Goal: Task Accomplishment & Management: Complete application form

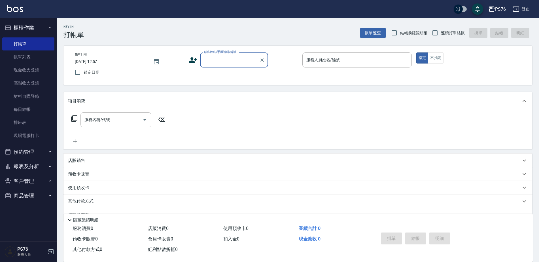
click at [236, 56] on input "顧客姓名/手機號碼/編號" at bounding box center [230, 60] width 54 height 10
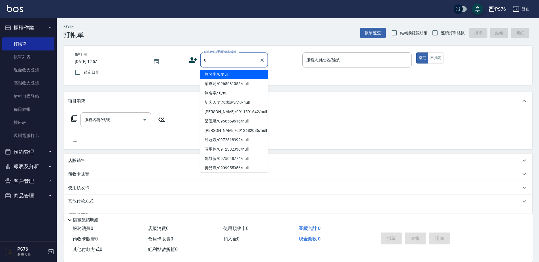
type input "無名字/0/null"
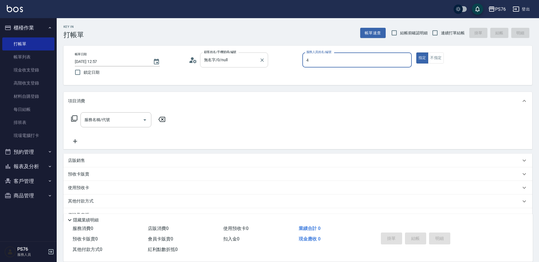
type input "蕭孟廷-4"
type button "true"
click at [451, 37] on label "連續打單結帳" at bounding box center [447, 33] width 36 height 12
click at [441, 37] on input "連續打單結帳" at bounding box center [435, 33] width 12 height 12
checkbox input "true"
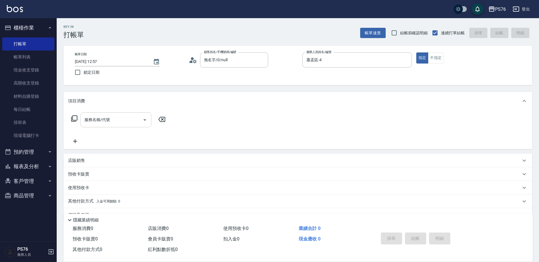
click at [110, 114] on div "服務名稱/代號" at bounding box center [116, 119] width 71 height 15
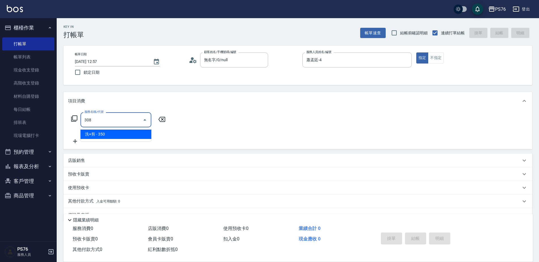
type input "洗+剪(308)"
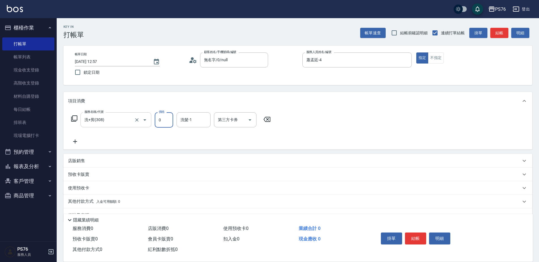
type input "0"
click at [118, 120] on input "洗+剪(308)" at bounding box center [108, 120] width 50 height 10
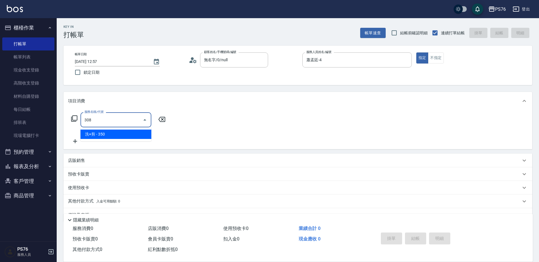
type input "洗+剪(308)"
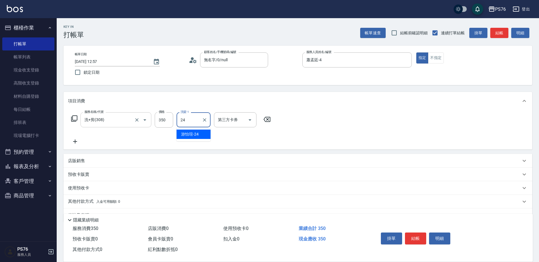
type input "游怡瑄-24"
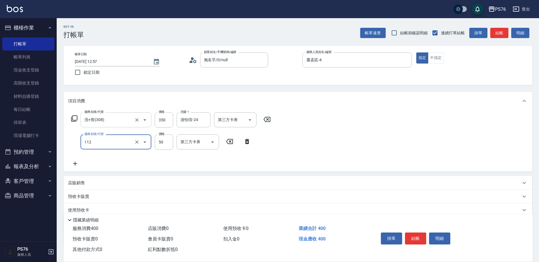
type input "精油50(112)"
click at [163, 141] on input "550" at bounding box center [164, 141] width 18 height 15
type input "50"
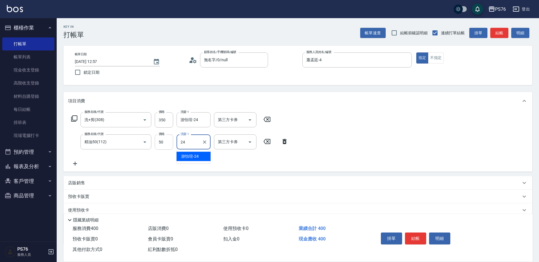
type input "游怡瑄-24"
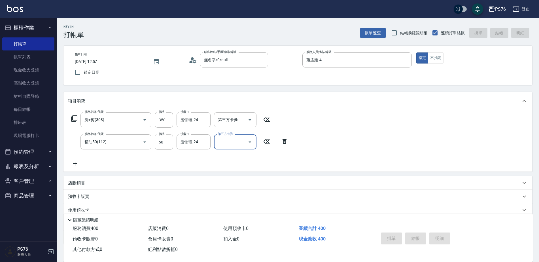
type input "[DATE] 14:11"
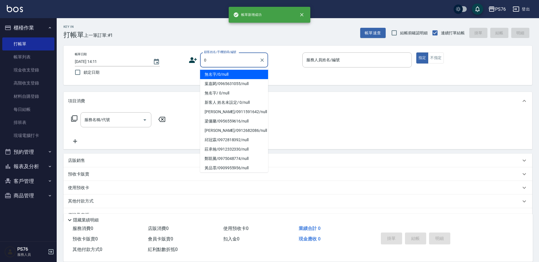
type input "無名字/0/null"
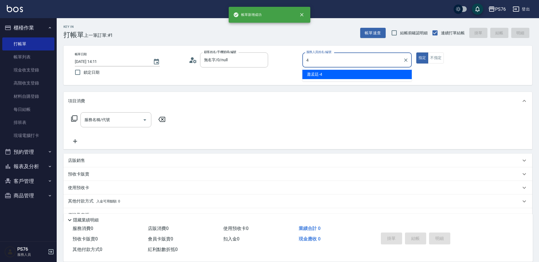
type input "蕭孟廷-4"
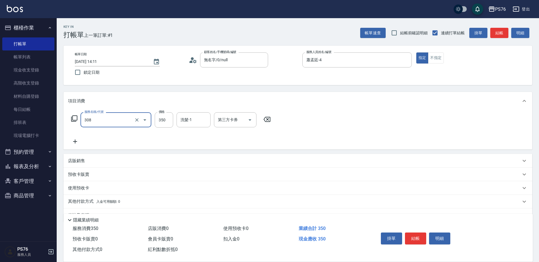
type input "洗+剪(308)"
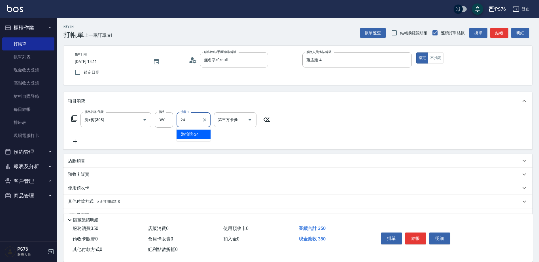
type input "游怡瑄-24"
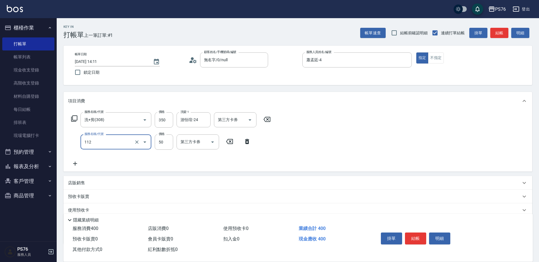
type input "精油50(112)"
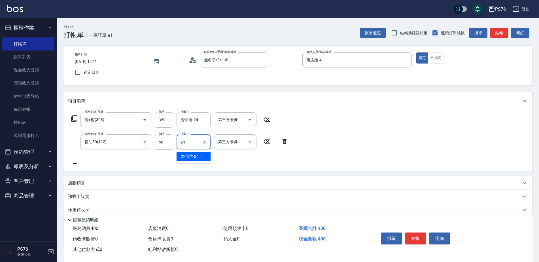
type input "游怡瑄-24"
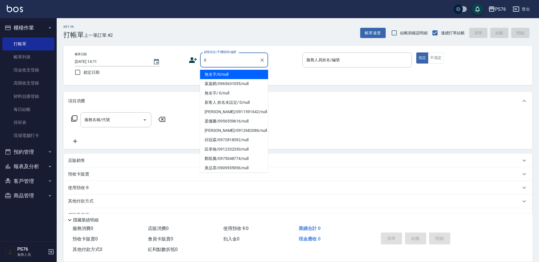
type input "無名字/0/null"
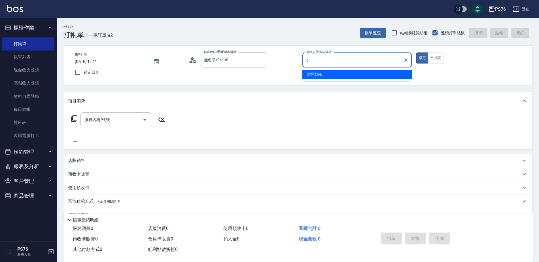
type input "洪彩娟-6"
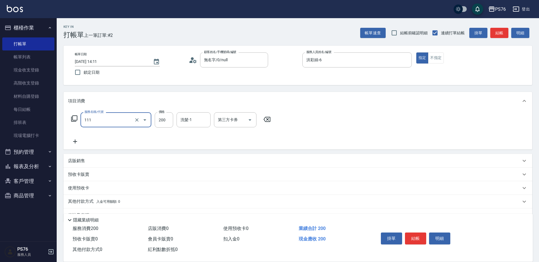
type input "200(111)"
type input "250"
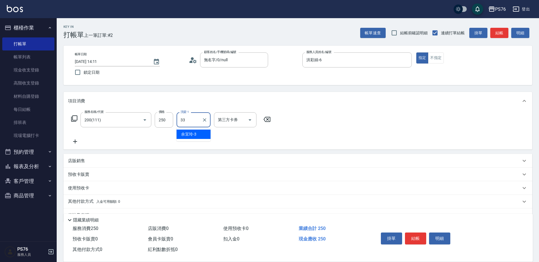
type input "[PERSON_NAME]33"
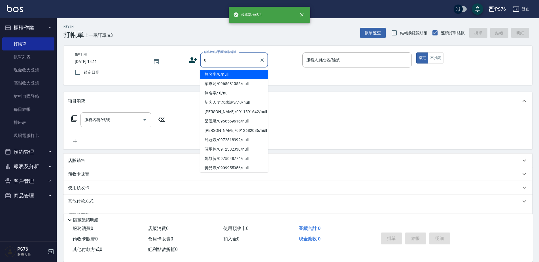
type input "無名字/0/null"
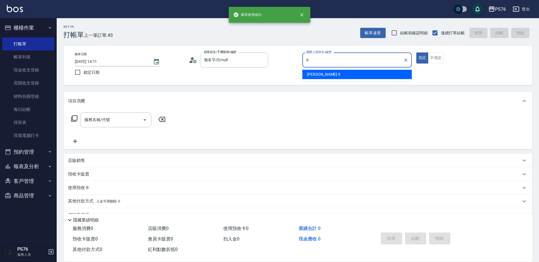
type input "[PERSON_NAME]-9"
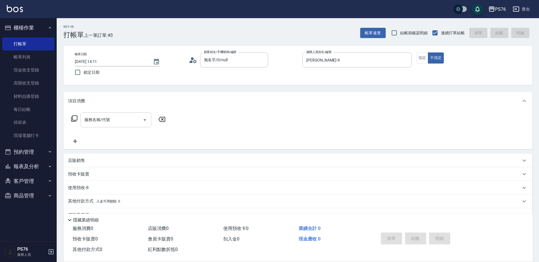
click at [104, 118] on input "服務名稱/代號" at bounding box center [111, 120] width 57 height 10
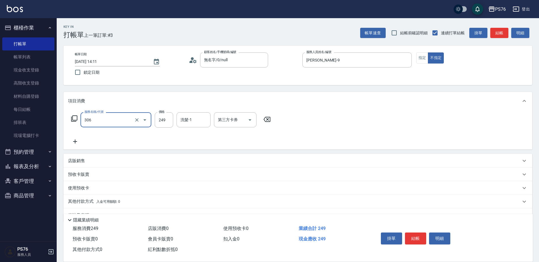
type input "剪髮(306)"
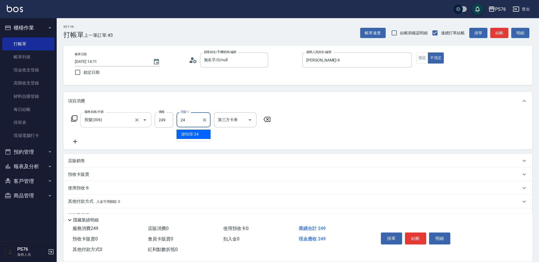
type input "游怡瑄-24"
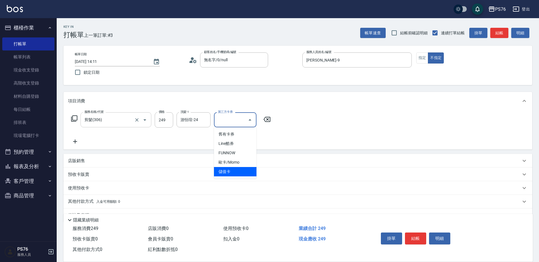
type input "儲值卡"
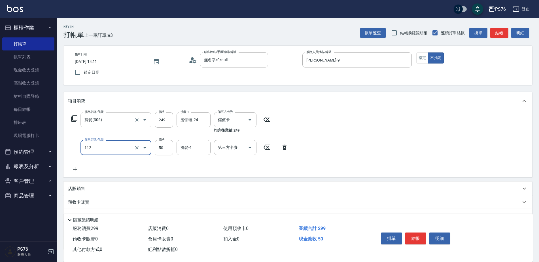
type input "精油50(112)"
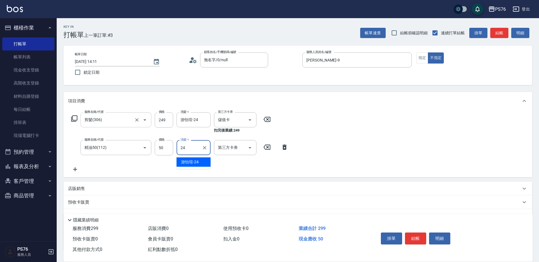
type input "游怡瑄-24"
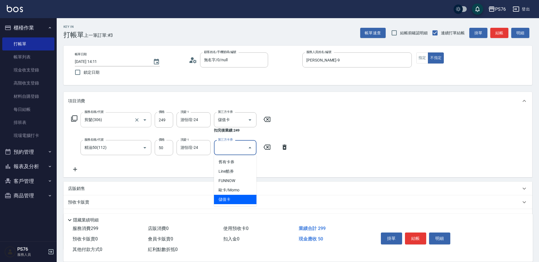
type input "儲值卡"
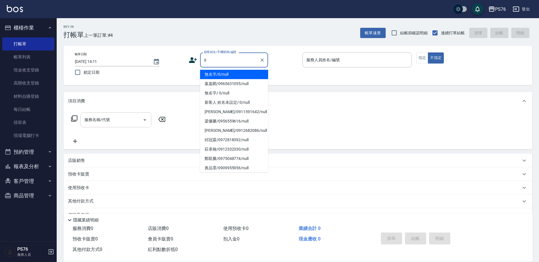
type input "無名字/0/null"
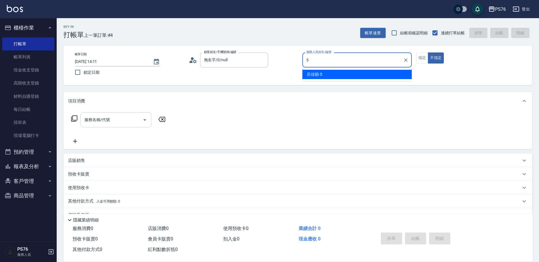
type input "呂佳穎-5"
type button "false"
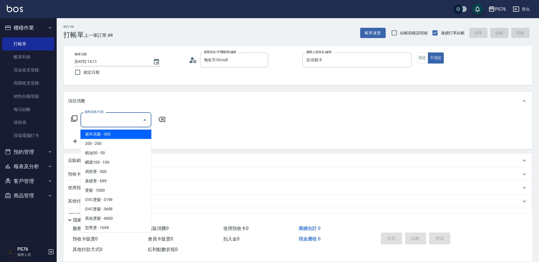
click at [109, 118] on input "服務名稱/代號" at bounding box center [111, 120] width 57 height 10
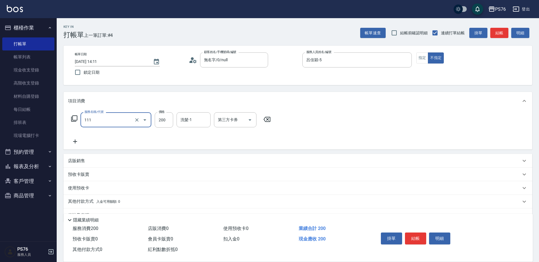
type input "200(111)"
type input "300"
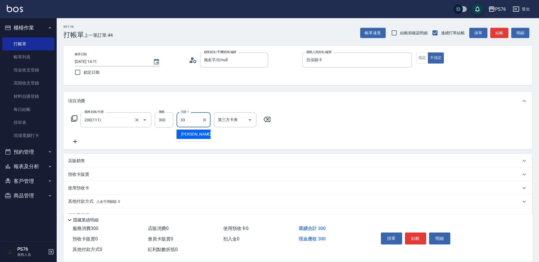
type input "[PERSON_NAME]33"
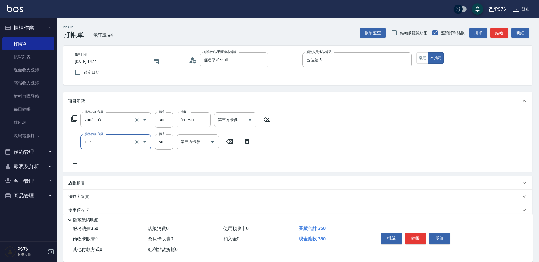
type input "精油50(112)"
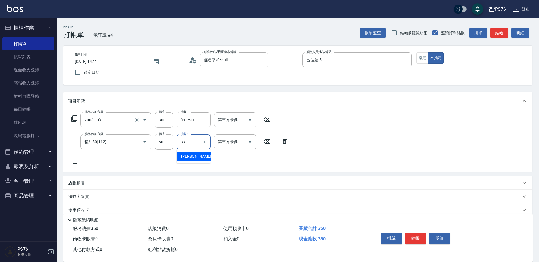
type input "[PERSON_NAME]33"
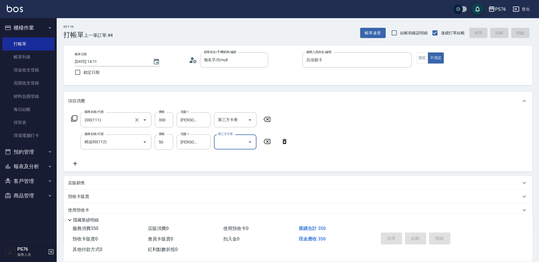
type input "[DATE] 14:12"
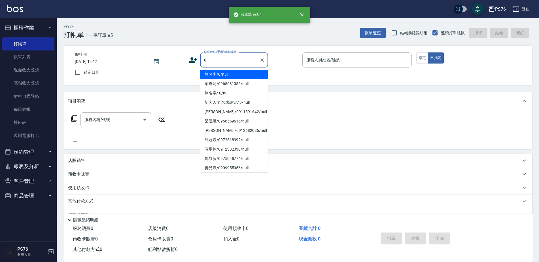
type input "無名字/0/null"
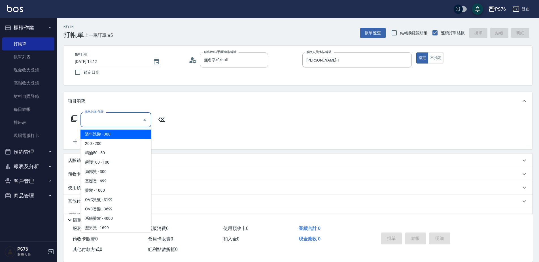
click at [100, 122] on input "服務名稱/代號" at bounding box center [111, 120] width 57 height 10
click at [338, 59] on input "[PERSON_NAME]-1" at bounding box center [353, 60] width 96 height 10
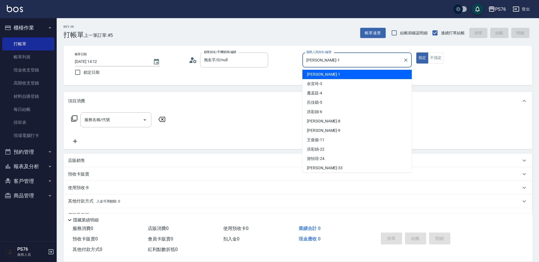
click at [337, 59] on input "[PERSON_NAME]-1" at bounding box center [353, 60] width 96 height 10
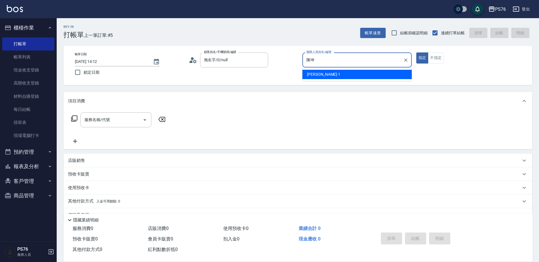
type input "陳"
type input "游怡瑄-24"
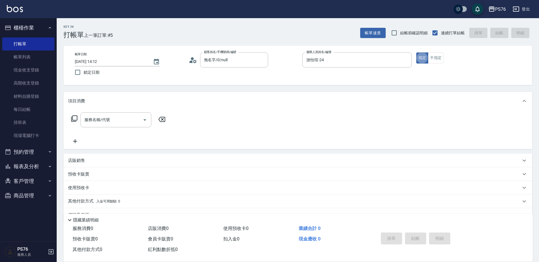
click at [191, 161] on div "店販銷售" at bounding box center [294, 161] width 453 height 6
type input "游怡瑄-24"
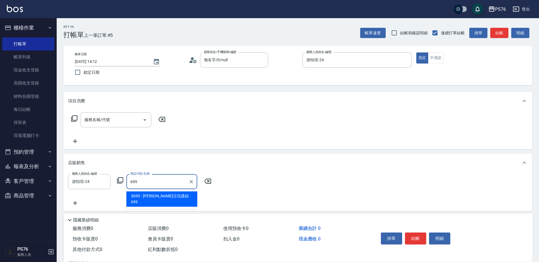
type input "水水沁涼洗護組"
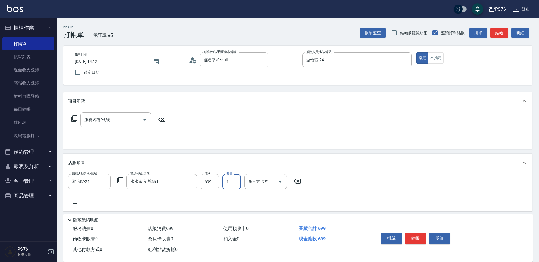
click at [235, 176] on input "1" at bounding box center [232, 181] width 18 height 15
type input "2"
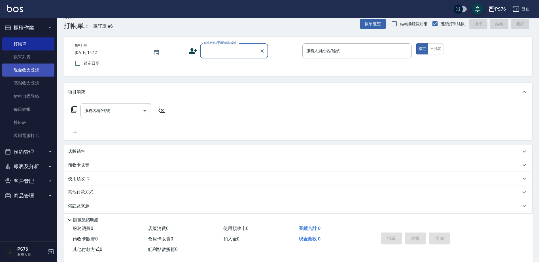
scroll to position [14, 0]
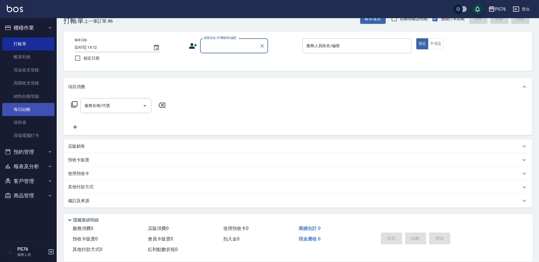
click at [35, 106] on link "每日結帳" at bounding box center [28, 109] width 52 height 13
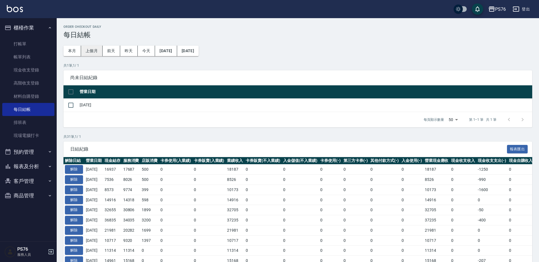
click at [83, 50] on button "上個月" at bounding box center [92, 51] width 22 height 10
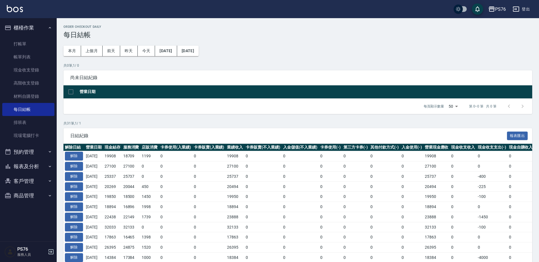
click at [33, 31] on button "櫃檯作業" at bounding box center [28, 27] width 52 height 15
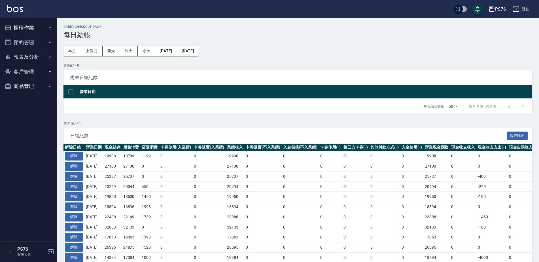
click at [33, 53] on button "報表及分析" at bounding box center [28, 57] width 52 height 15
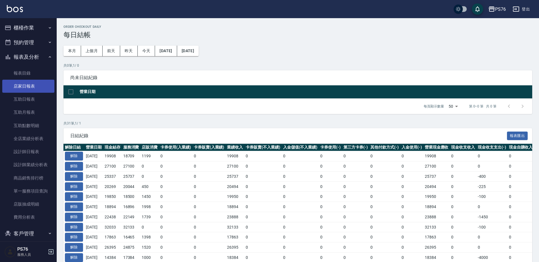
click at [35, 90] on link "店家日報表" at bounding box center [28, 86] width 52 height 13
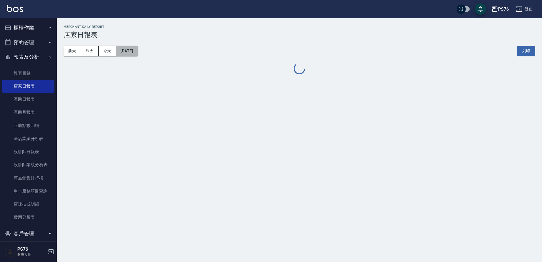
click at [127, 50] on button "[DATE]" at bounding box center [127, 51] width 22 height 10
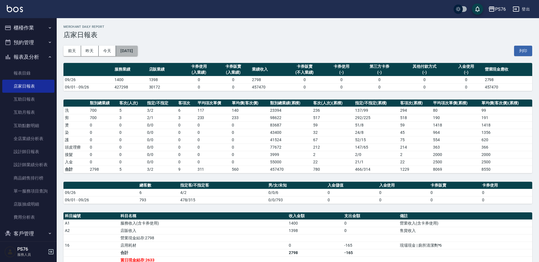
click at [129, 52] on button "[DATE]" at bounding box center [127, 51] width 22 height 10
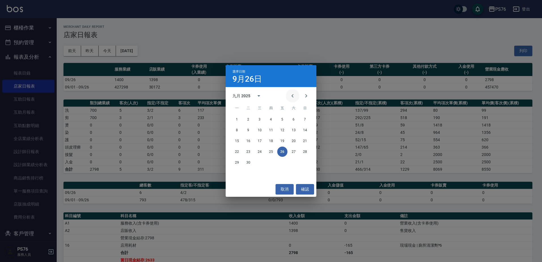
click at [293, 93] on icon "Previous month" at bounding box center [292, 95] width 7 height 7
click at [306, 162] on button "31" at bounding box center [305, 162] width 10 height 10
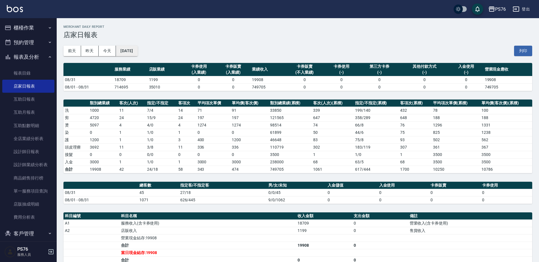
click at [133, 55] on button "[DATE]" at bounding box center [127, 51] width 22 height 10
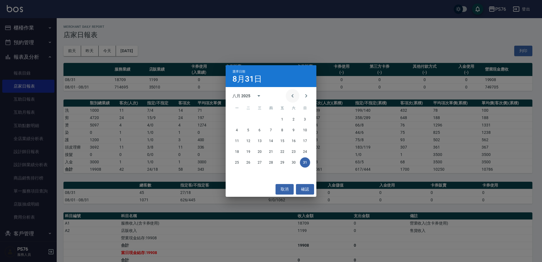
click at [291, 96] on icon "Previous month" at bounding box center [292, 95] width 7 height 7
click at [273, 163] on button "31" at bounding box center [271, 162] width 10 height 10
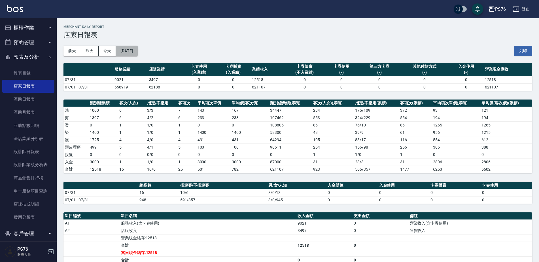
click at [137, 55] on button "[DATE]" at bounding box center [127, 51] width 22 height 10
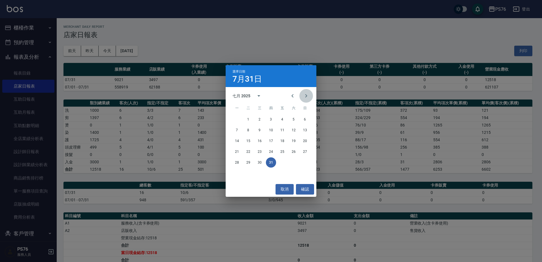
click at [305, 96] on icon "Next month" at bounding box center [306, 95] width 7 height 7
click at [306, 164] on button "31" at bounding box center [305, 162] width 10 height 10
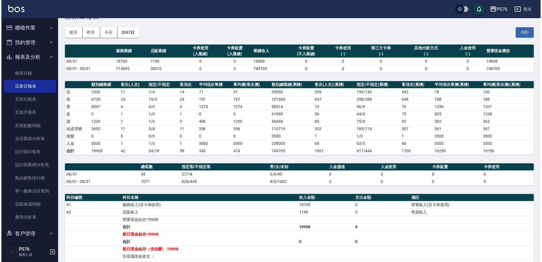
scroll to position [28, 0]
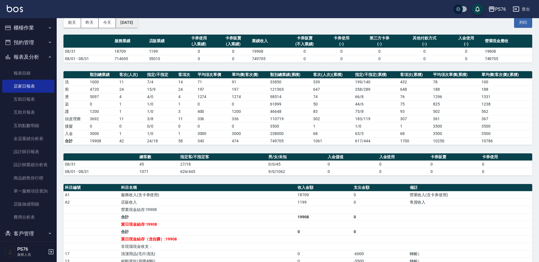
click at [128, 22] on button "[DATE]" at bounding box center [127, 22] width 22 height 10
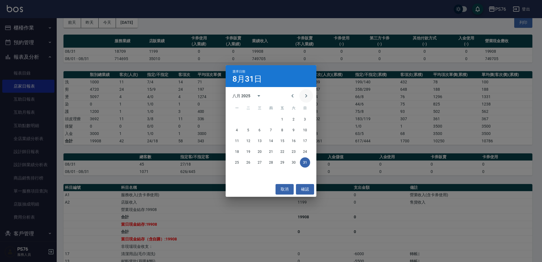
click at [306, 95] on icon "Next month" at bounding box center [306, 95] width 7 height 7
click at [270, 151] on button "25" at bounding box center [271, 152] width 10 height 10
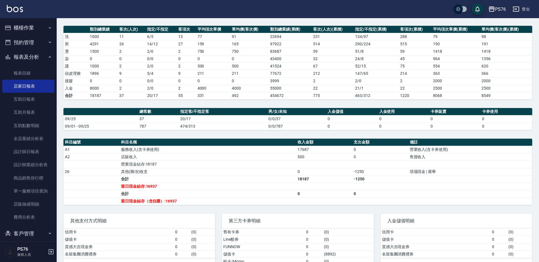
scroll to position [62, 0]
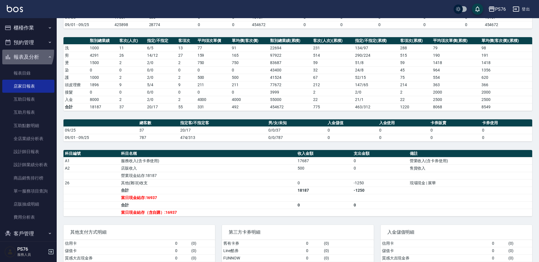
click at [17, 52] on button "報表及分析" at bounding box center [28, 57] width 52 height 15
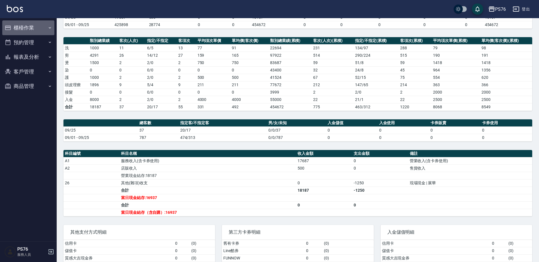
click at [16, 27] on button "櫃檯作業" at bounding box center [28, 27] width 52 height 15
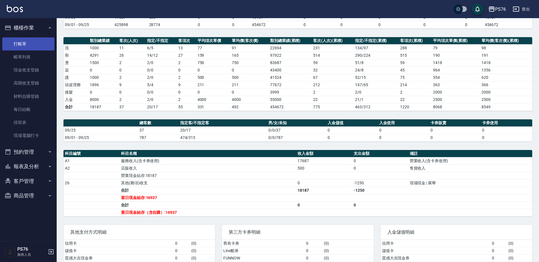
click at [24, 40] on link "打帳單" at bounding box center [28, 43] width 52 height 13
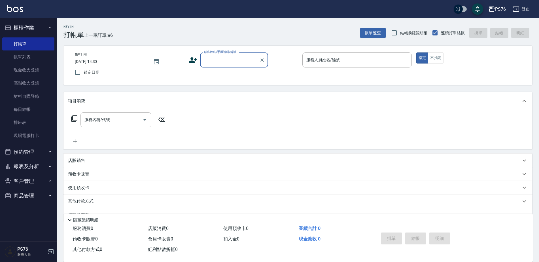
click at [45, 31] on button "櫃檯作業" at bounding box center [28, 27] width 52 height 15
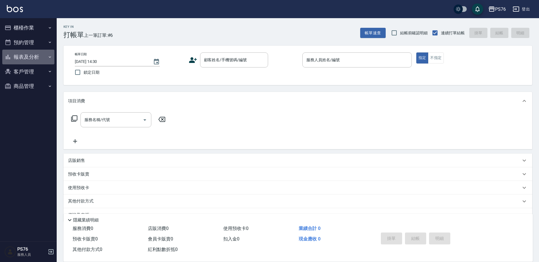
click at [36, 56] on button "報表及分析" at bounding box center [28, 57] width 52 height 15
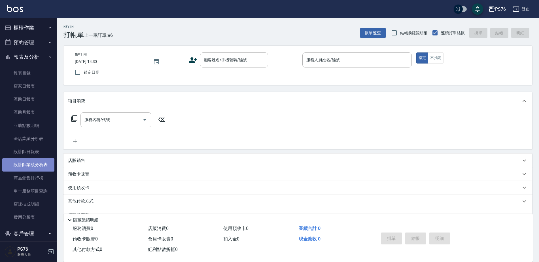
click at [45, 162] on link "設計師業績分析表" at bounding box center [28, 164] width 52 height 13
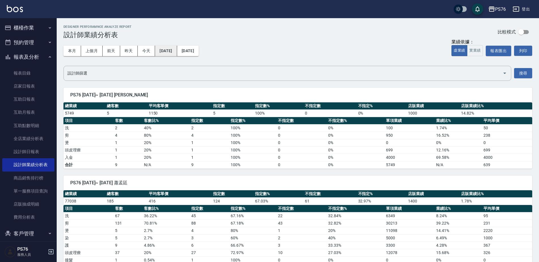
click at [164, 51] on button "[DATE]" at bounding box center [166, 51] width 22 height 10
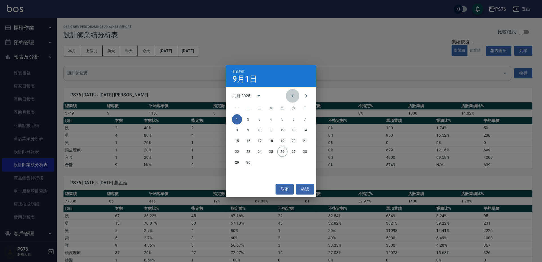
click at [294, 95] on icon "Previous month" at bounding box center [292, 95] width 7 height 7
click at [307, 119] on button "1" at bounding box center [305, 119] width 10 height 10
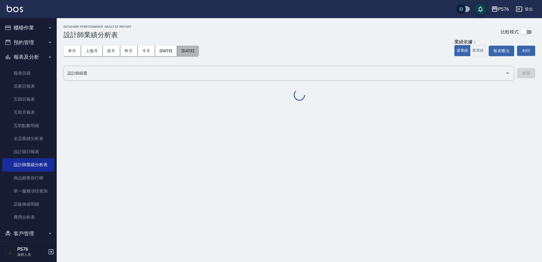
click at [199, 49] on button "[DATE]" at bounding box center [188, 51] width 22 height 10
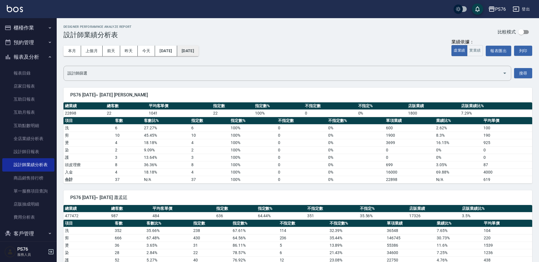
click at [199, 48] on button "[DATE]" at bounding box center [188, 51] width 22 height 10
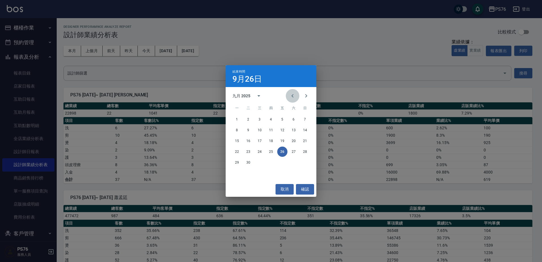
click at [290, 95] on icon "Previous month" at bounding box center [292, 95] width 7 height 7
click at [304, 96] on icon "Next month" at bounding box center [306, 95] width 7 height 7
click at [305, 161] on button "31" at bounding box center [305, 162] width 10 height 10
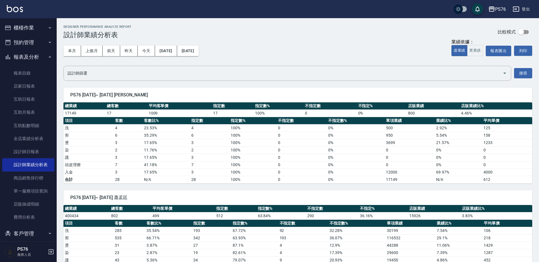
click at [24, 56] on button "報表及分析" at bounding box center [28, 57] width 52 height 15
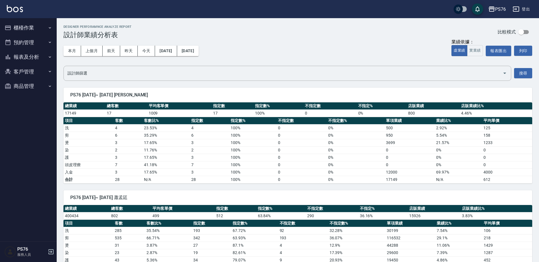
click at [37, 27] on button "櫃檯作業" at bounding box center [28, 27] width 52 height 15
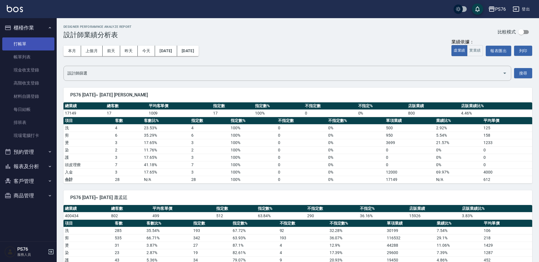
click at [34, 43] on link "打帳單" at bounding box center [28, 43] width 52 height 13
